Goal: Task Accomplishment & Management: Manage account settings

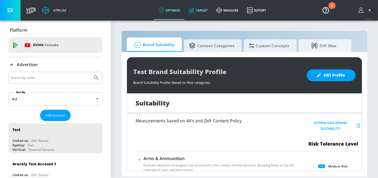
click at [209, 11] on link "Target" at bounding box center [198, 10] width 28 height 19
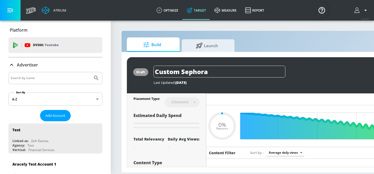
type input "0.05"
click at [31, 77] on input "Search by name" at bounding box center [51, 78] width 80 height 7
type input "R"
type input "abbvie co-pilot"
click at [58, 113] on span "Add Account" at bounding box center [55, 116] width 20 height 6
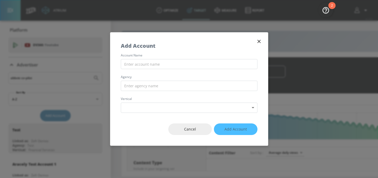
click at [258, 41] on icon "button" at bounding box center [259, 42] width 6 height 6
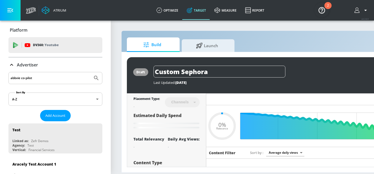
click at [47, 79] on input "abbvie co-pilot" at bounding box center [51, 78] width 80 height 7
click at [90, 72] on button "Submit Search" at bounding box center [96, 78] width 12 height 12
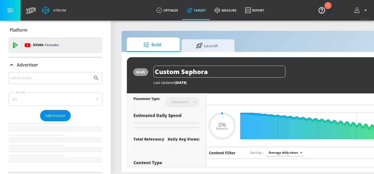
type input "0.05"
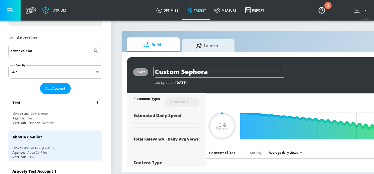
scroll to position [34, 0]
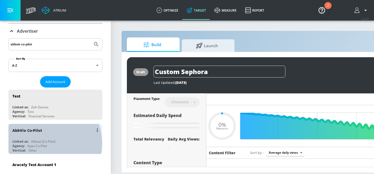
click at [41, 144] on div "Apex Co-Pilot" at bounding box center [37, 146] width 20 height 4
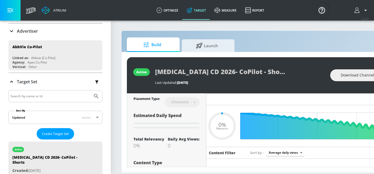
type input "0.05"
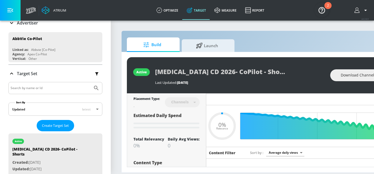
scroll to position [42, 0]
click at [43, 90] on input "Search by name or Id" at bounding box center [51, 87] width 80 height 7
type input "[MEDICAL_DATA] uc"
click at [90, 82] on button "Submit Search" at bounding box center [96, 88] width 12 height 12
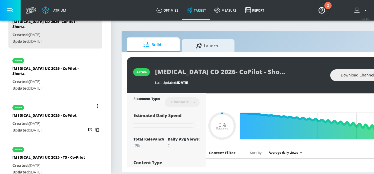
scroll to position [4, 0]
click at [44, 155] on div "[MEDICAL_DATA] UC 2025 - TS - Co-Pilot" at bounding box center [48, 159] width 73 height 8
type input "[MEDICAL_DATA] UC 2025 - TS - Co-Pilot"
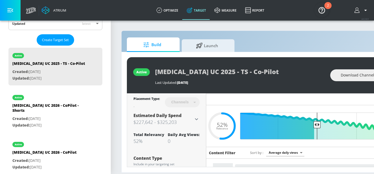
scroll to position [0, 74]
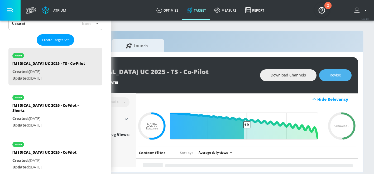
click at [338, 78] on span "Revise" at bounding box center [335, 75] width 11 height 7
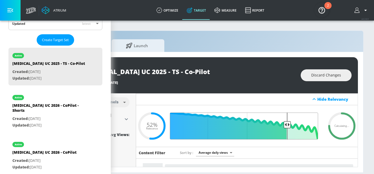
drag, startPoint x: 244, startPoint y: 124, endPoint x: 282, endPoint y: 124, distance: 38.8
type input "0.25"
click at [282, 124] on input "Final Threshold" at bounding box center [247, 126] width 148 height 27
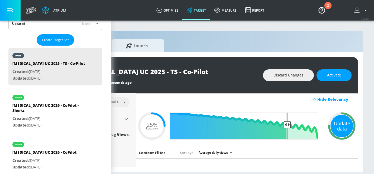
click at [338, 124] on div "Update data" at bounding box center [341, 126] width 23 height 23
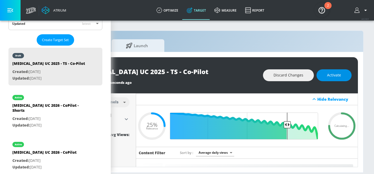
click at [338, 78] on span "Activate" at bounding box center [334, 75] width 14 height 7
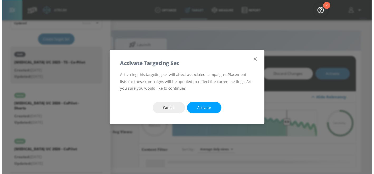
scroll to position [124, 0]
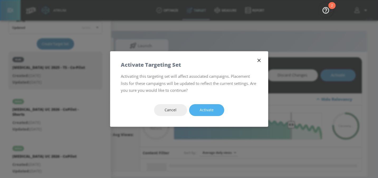
click at [212, 111] on span "Activate" at bounding box center [207, 110] width 14 height 7
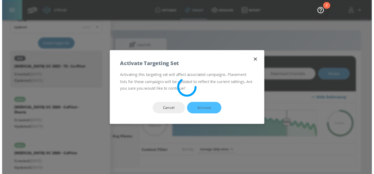
scroll to position [128, 0]
